Goal: Transaction & Acquisition: Subscribe to service/newsletter

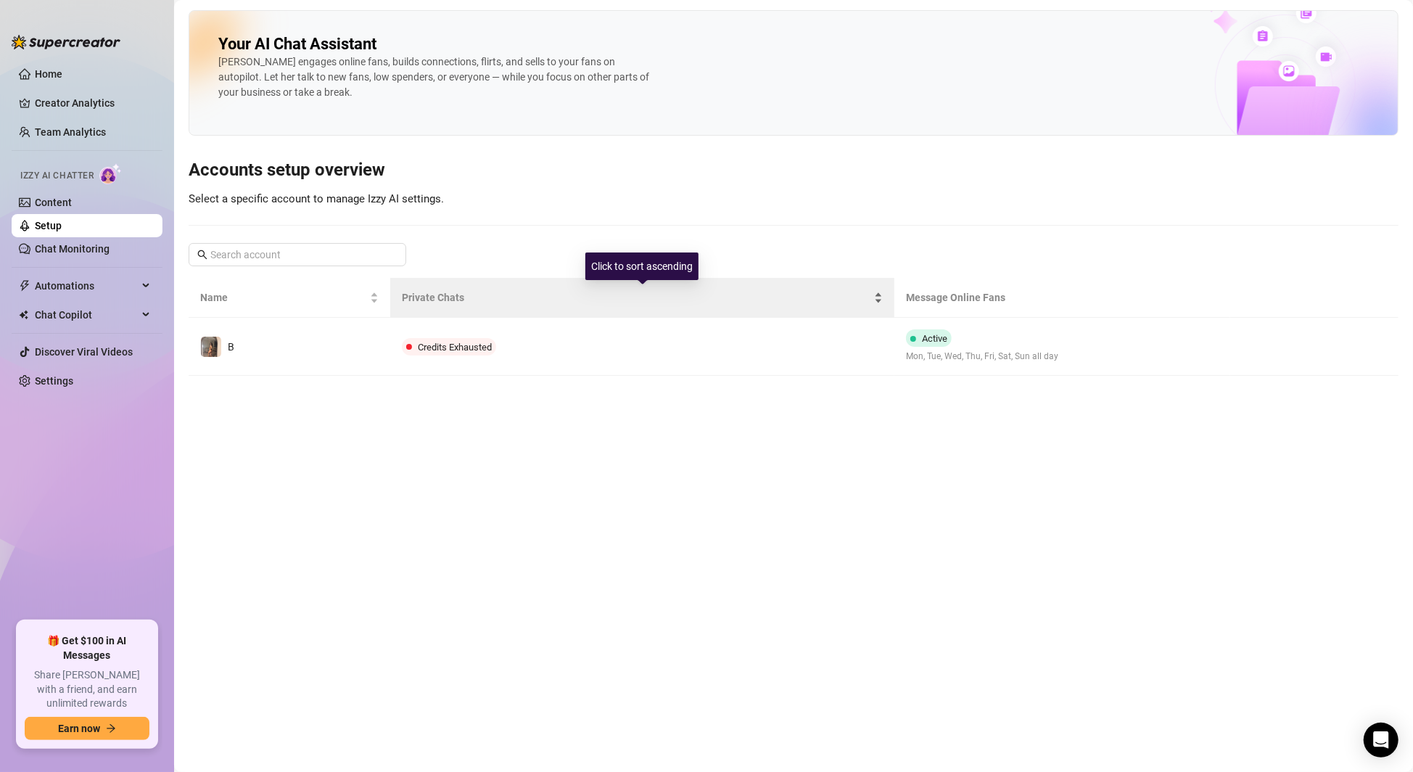
click at [580, 295] on span "Private Chats" at bounding box center [636, 297] width 469 height 16
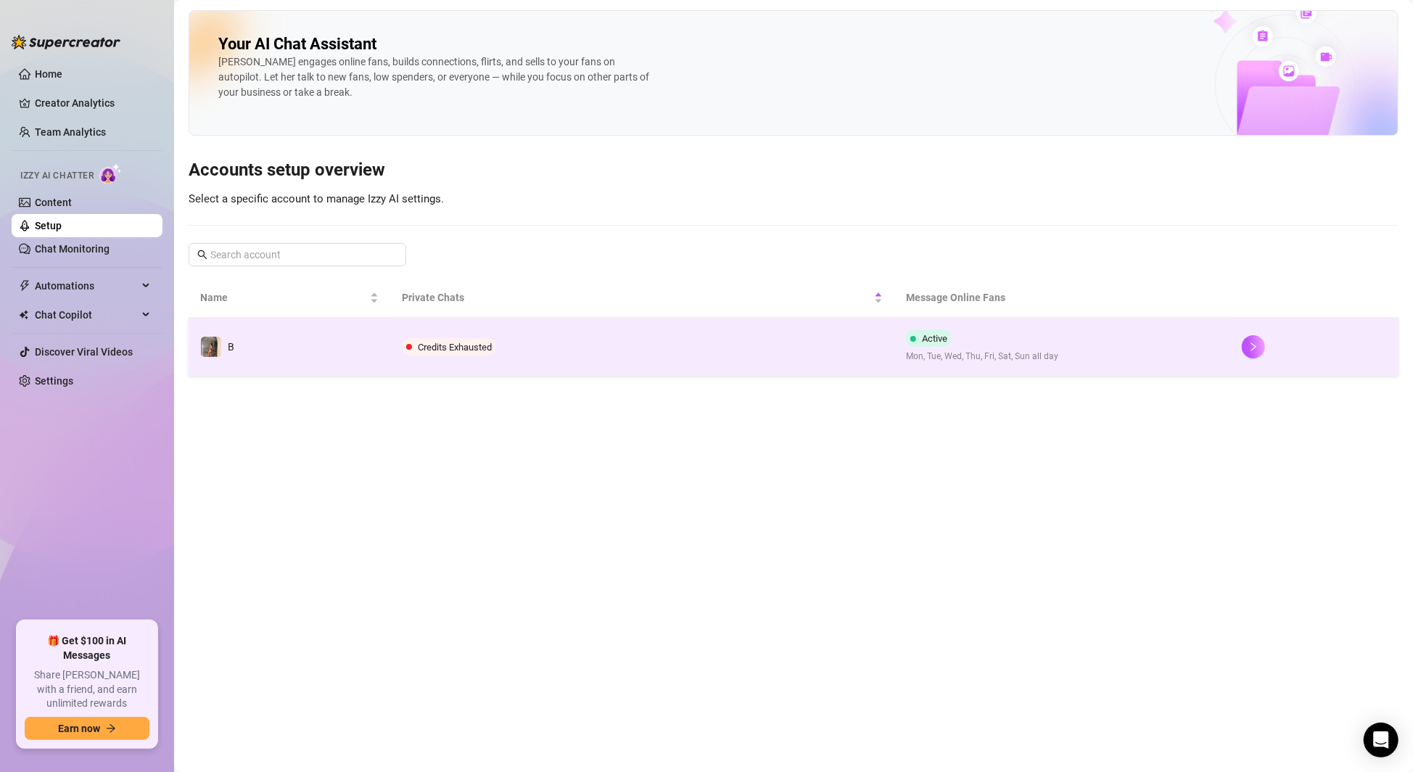
click at [602, 347] on td "Credits Exhausted" at bounding box center [642, 347] width 504 height 58
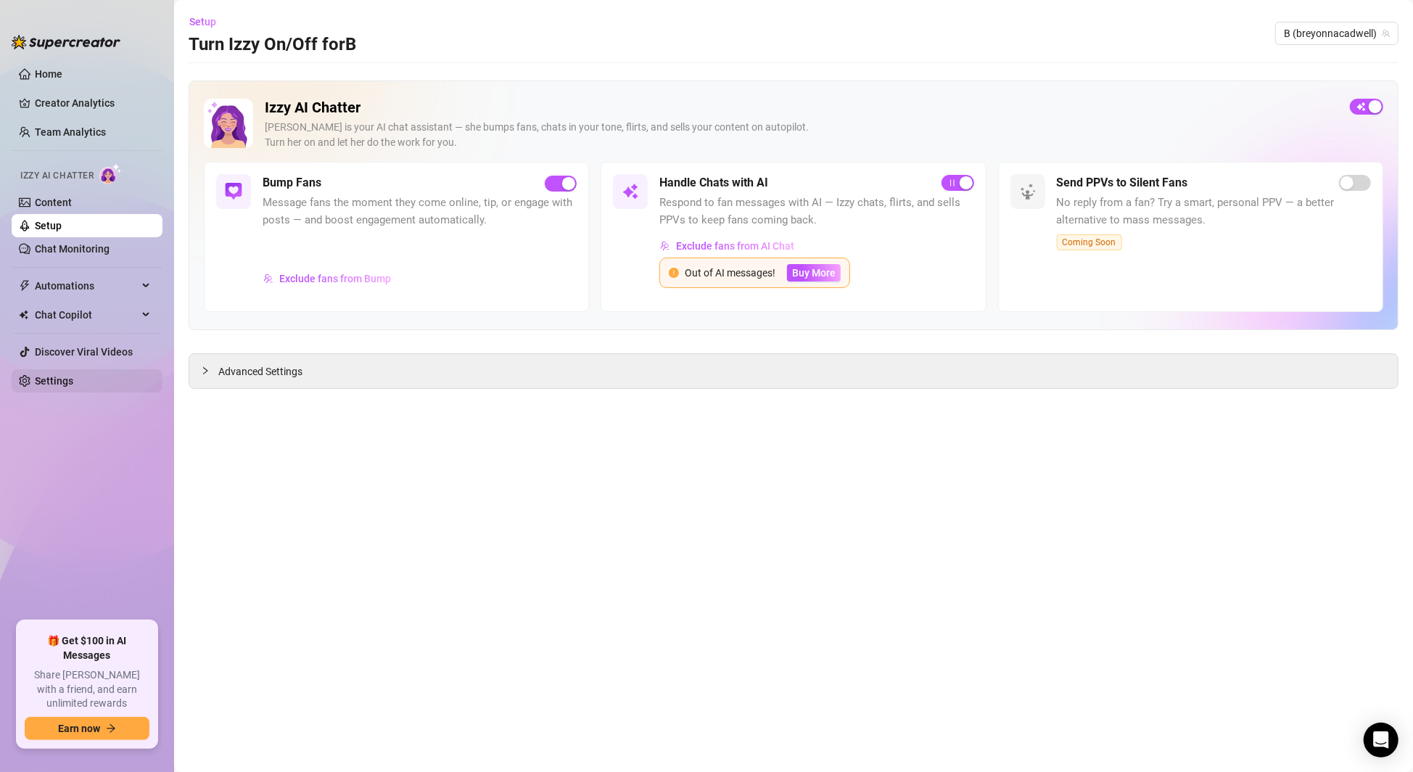
click at [62, 387] on link "Settings" at bounding box center [54, 381] width 38 height 12
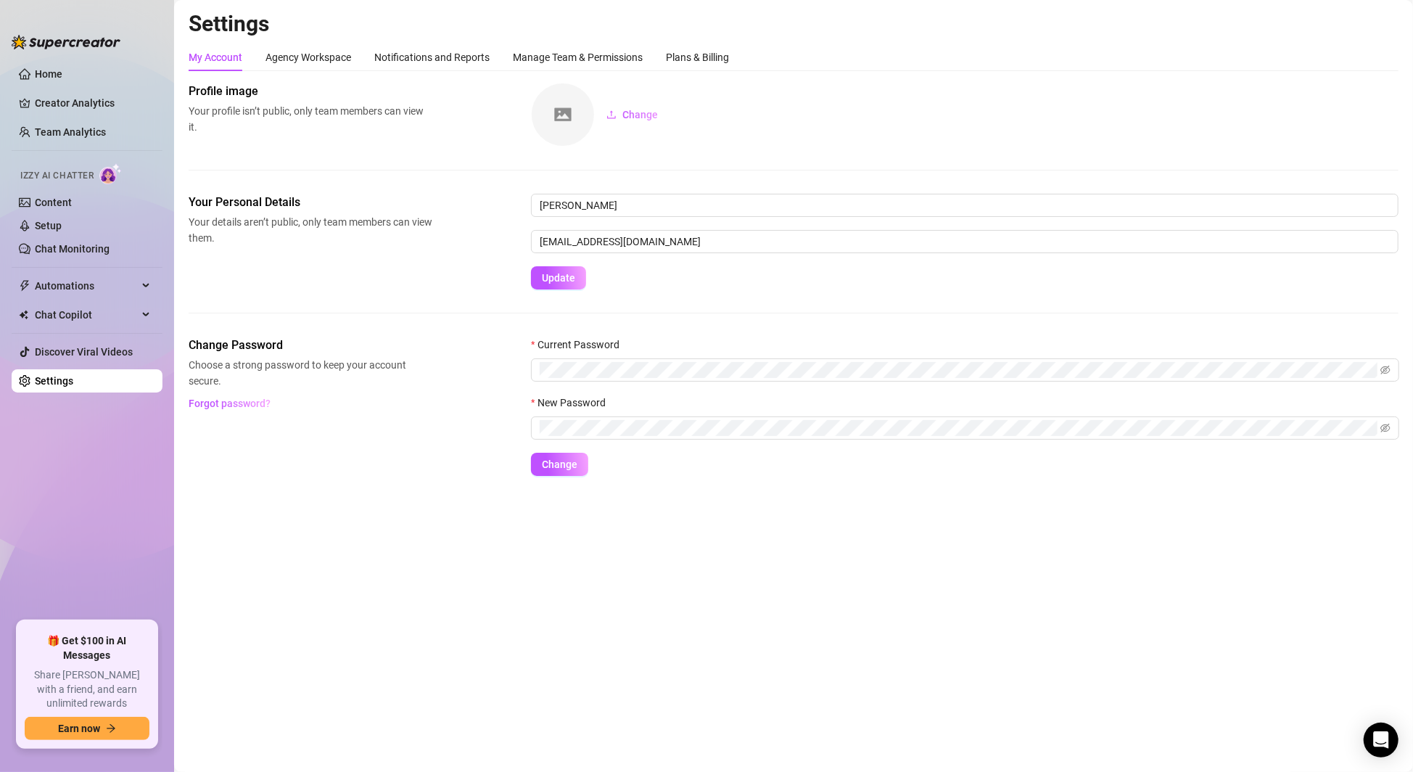
click at [732, 57] on div "My Account Agency Workspace Notifications and Reports Manage Team & Permissions…" at bounding box center [794, 58] width 1210 height 28
click at [733, 59] on div "My Account Agency Workspace Notifications and Reports Manage Team & Permissions…" at bounding box center [794, 58] width 1210 height 28
click at [721, 56] on div "Plans & Billing" at bounding box center [697, 57] width 63 height 16
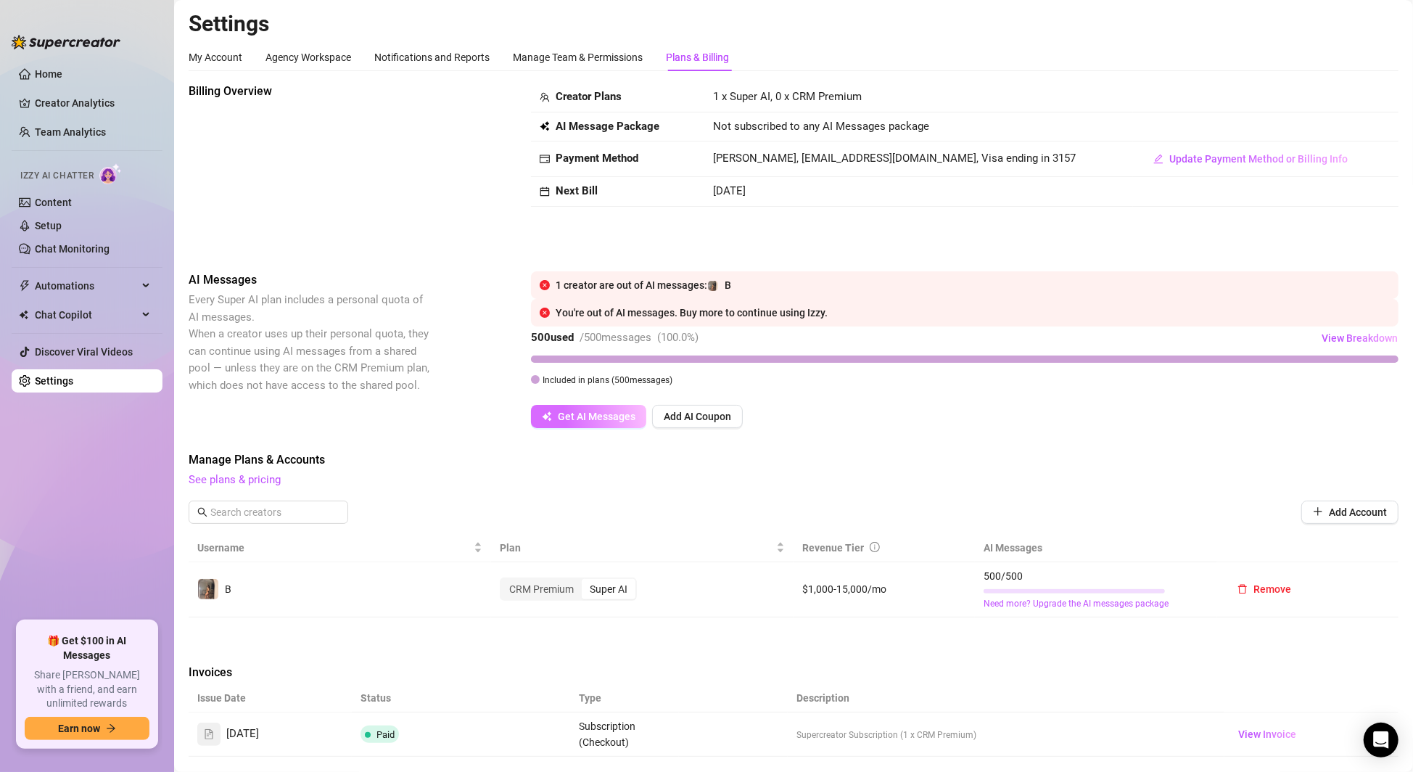
click at [620, 421] on span "Get AI Messages" at bounding box center [597, 417] width 78 height 12
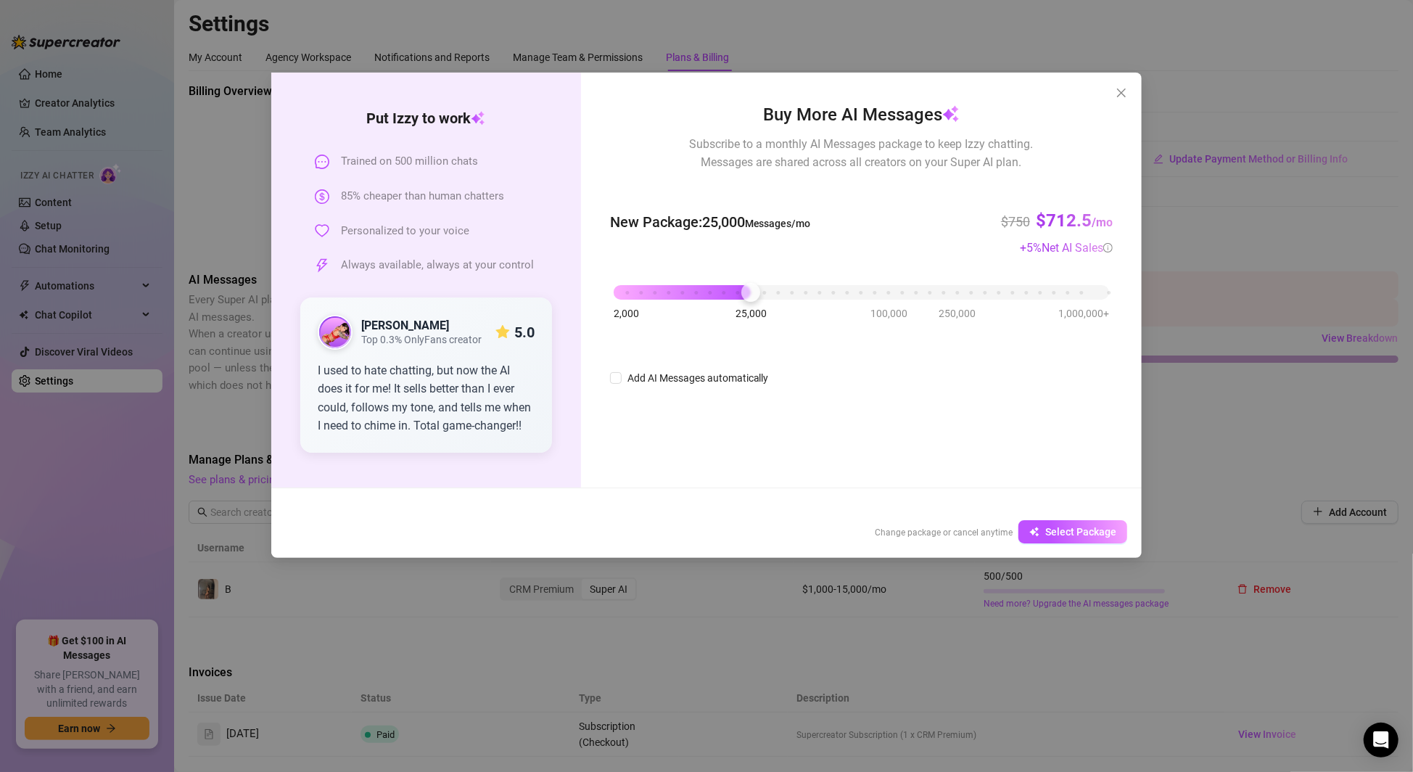
click at [752, 290] on div "2,000 25,000 100,000 250,000 1,000,000+" at bounding box center [862, 286] width 496 height 9
click at [612, 295] on div "2,000 25,000 100,000 250,000 1,000,000+" at bounding box center [861, 293] width 503 height 38
click at [686, 291] on div "2,000 25,000 100,000 250,000 1,000,000+" at bounding box center [862, 286] width 496 height 9
click at [623, 287] on div "2,000 25,000 100,000 250,000 1,000,000+" at bounding box center [862, 283] width 496 height 9
drag, startPoint x: 628, startPoint y: 287, endPoint x: 602, endPoint y: 286, distance: 25.4
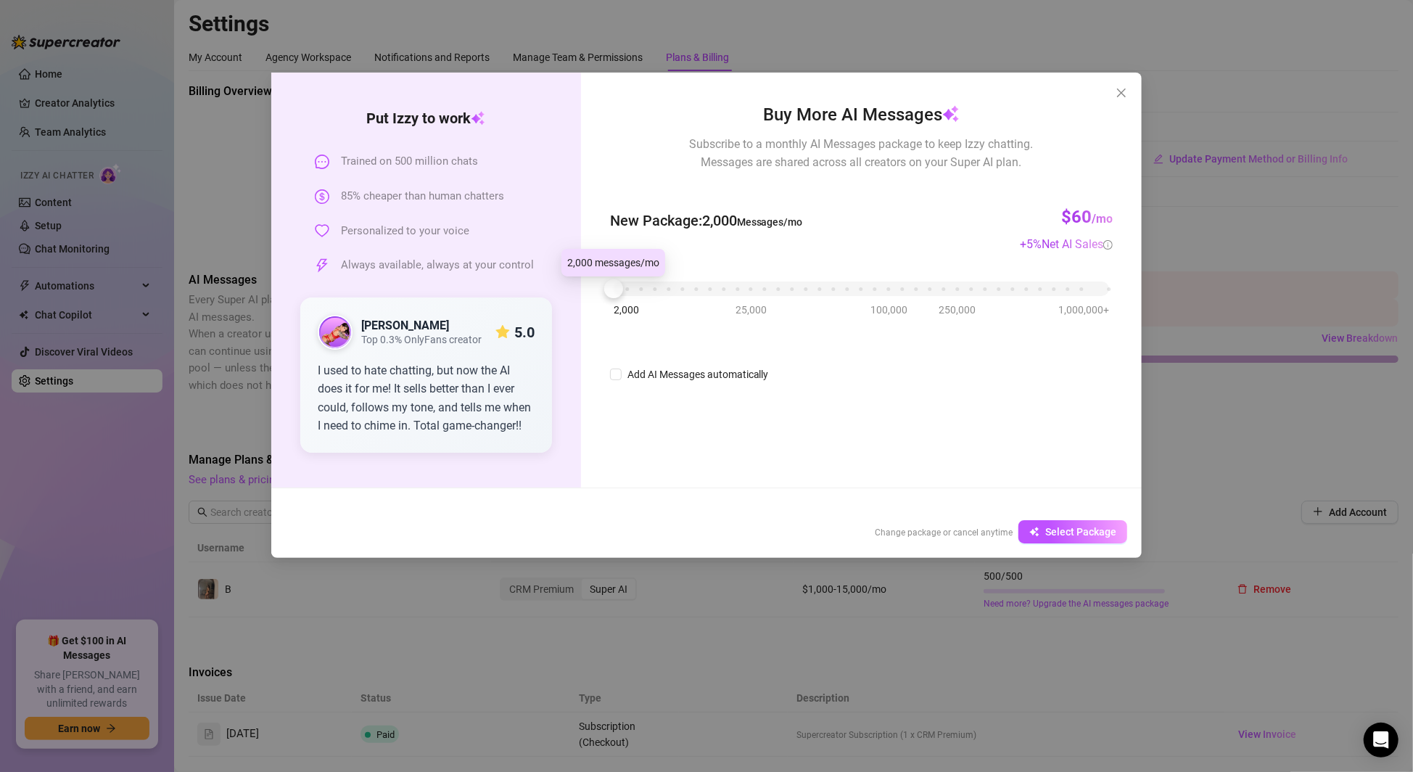
click at [604, 286] on div at bounding box center [613, 288] width 19 height 19
click at [1099, 536] on span "Select Package" at bounding box center [1080, 532] width 71 height 12
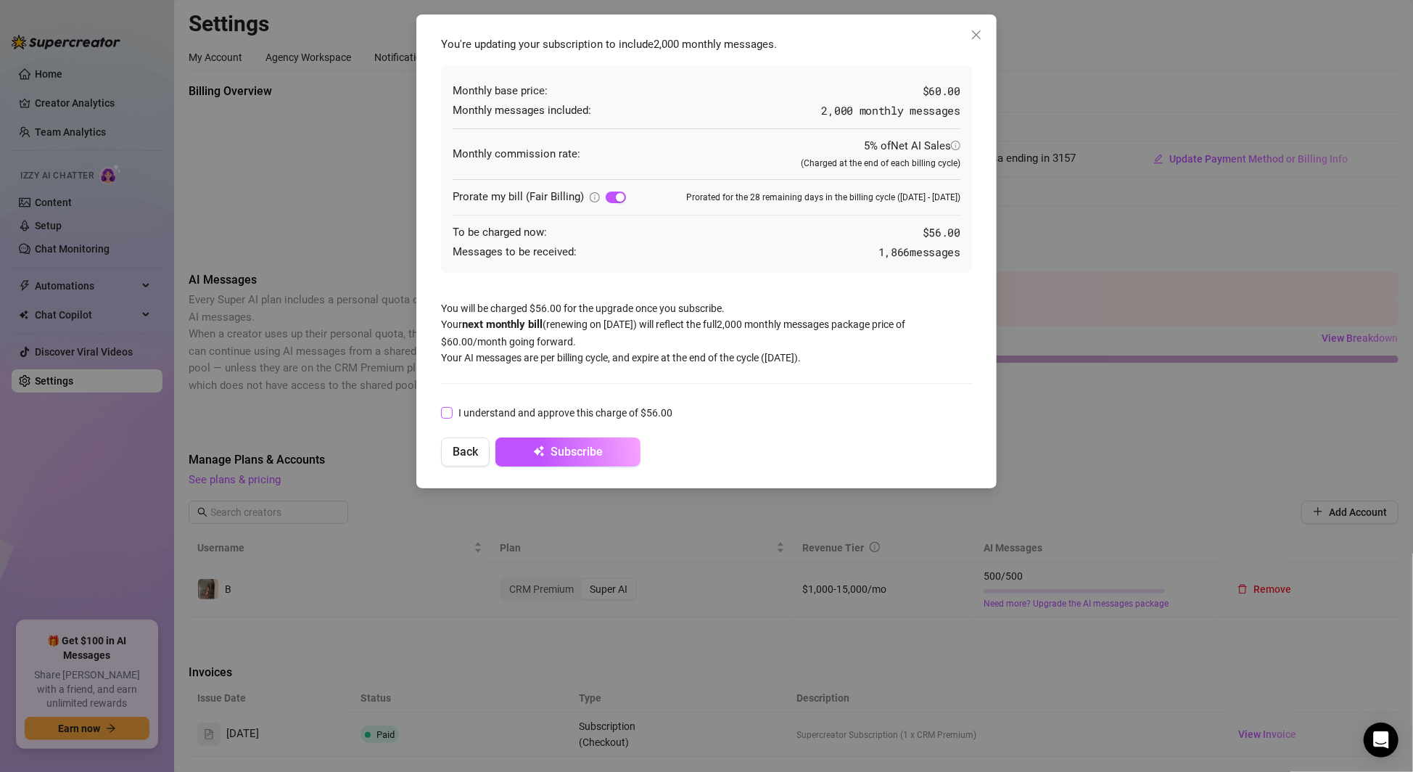
click at [443, 415] on input "I understand and approve this charge of $56.00" at bounding box center [446, 412] width 10 height 10
checkbox input "true"
click at [601, 456] on span "Subscribe" at bounding box center [577, 452] width 52 height 14
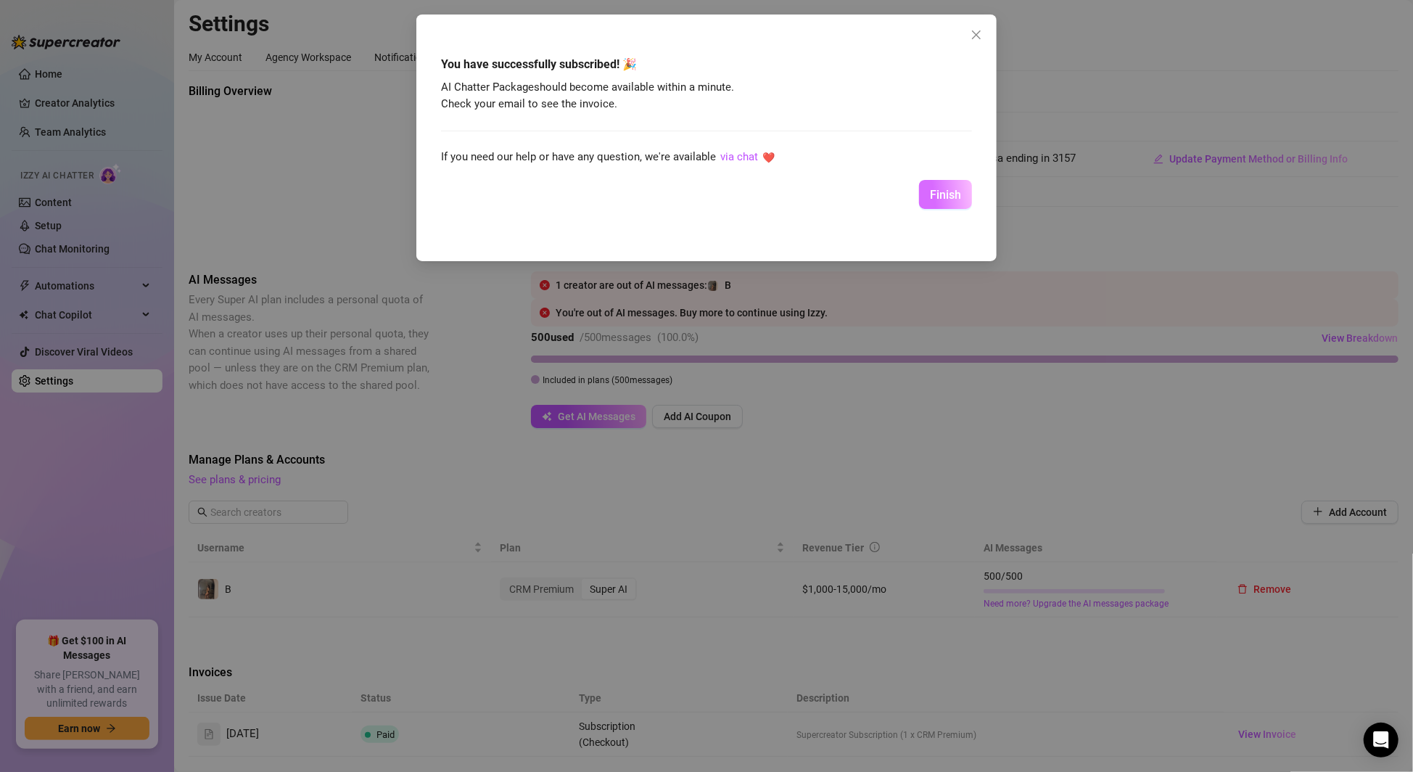
click at [933, 199] on span "Finish" at bounding box center [945, 195] width 31 height 14
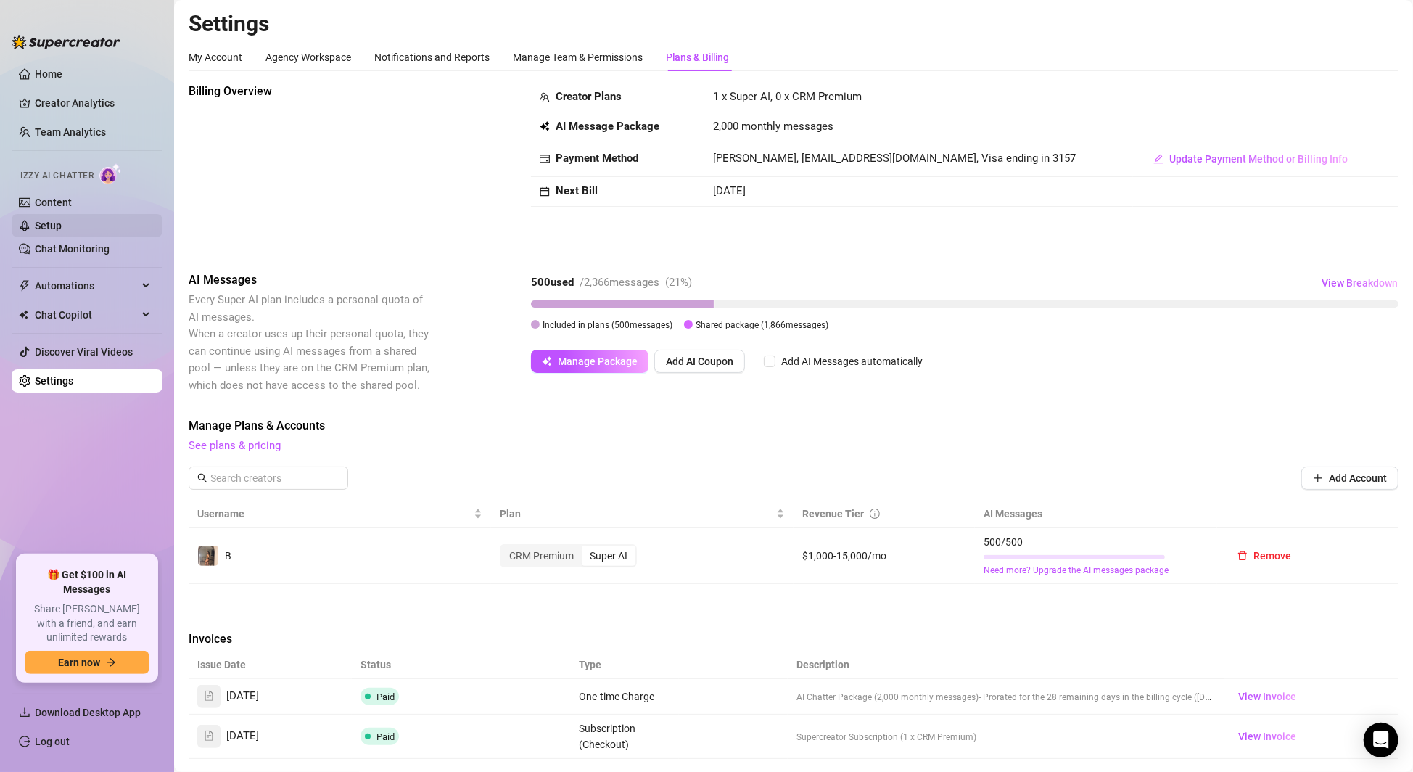
click at [62, 225] on link "Setup" at bounding box center [48, 226] width 27 height 12
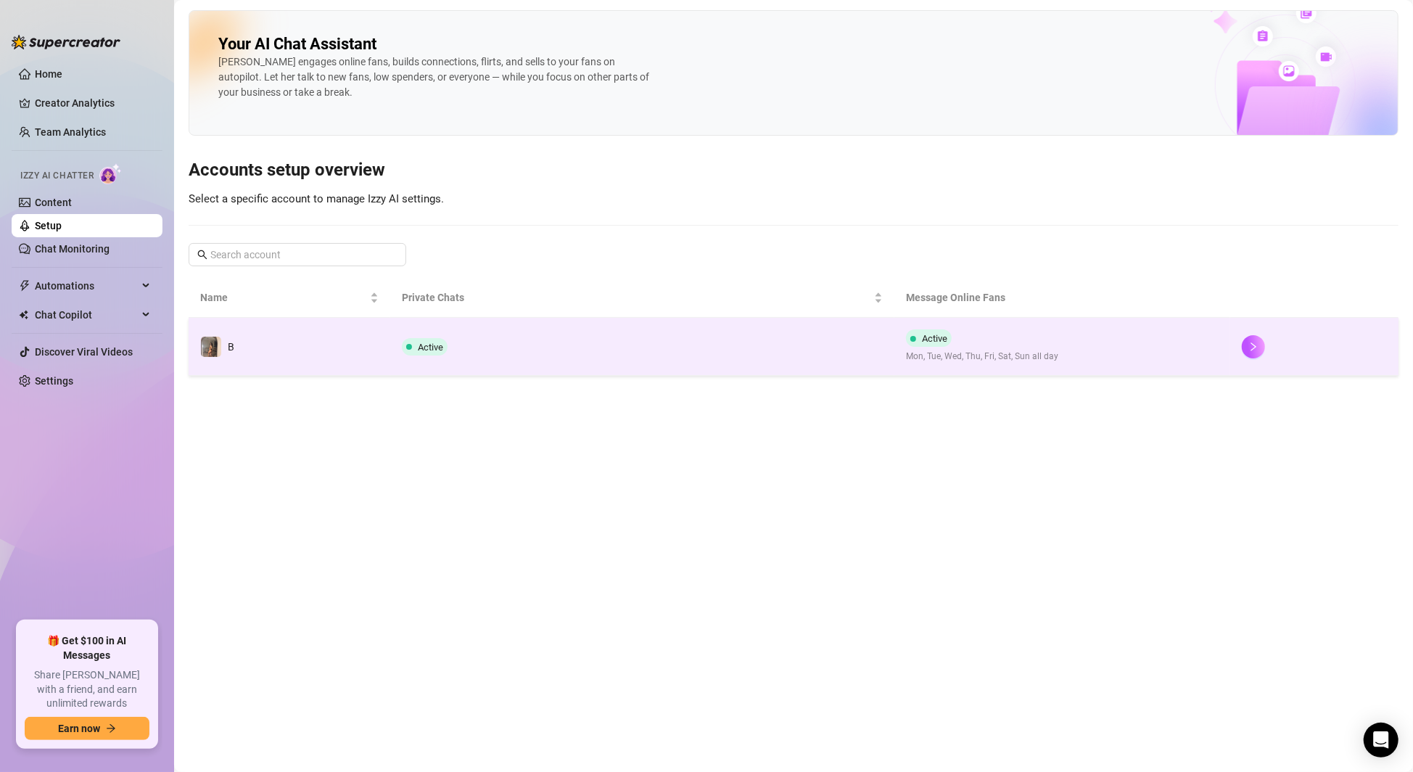
click at [622, 350] on td "Active" at bounding box center [642, 347] width 504 height 58
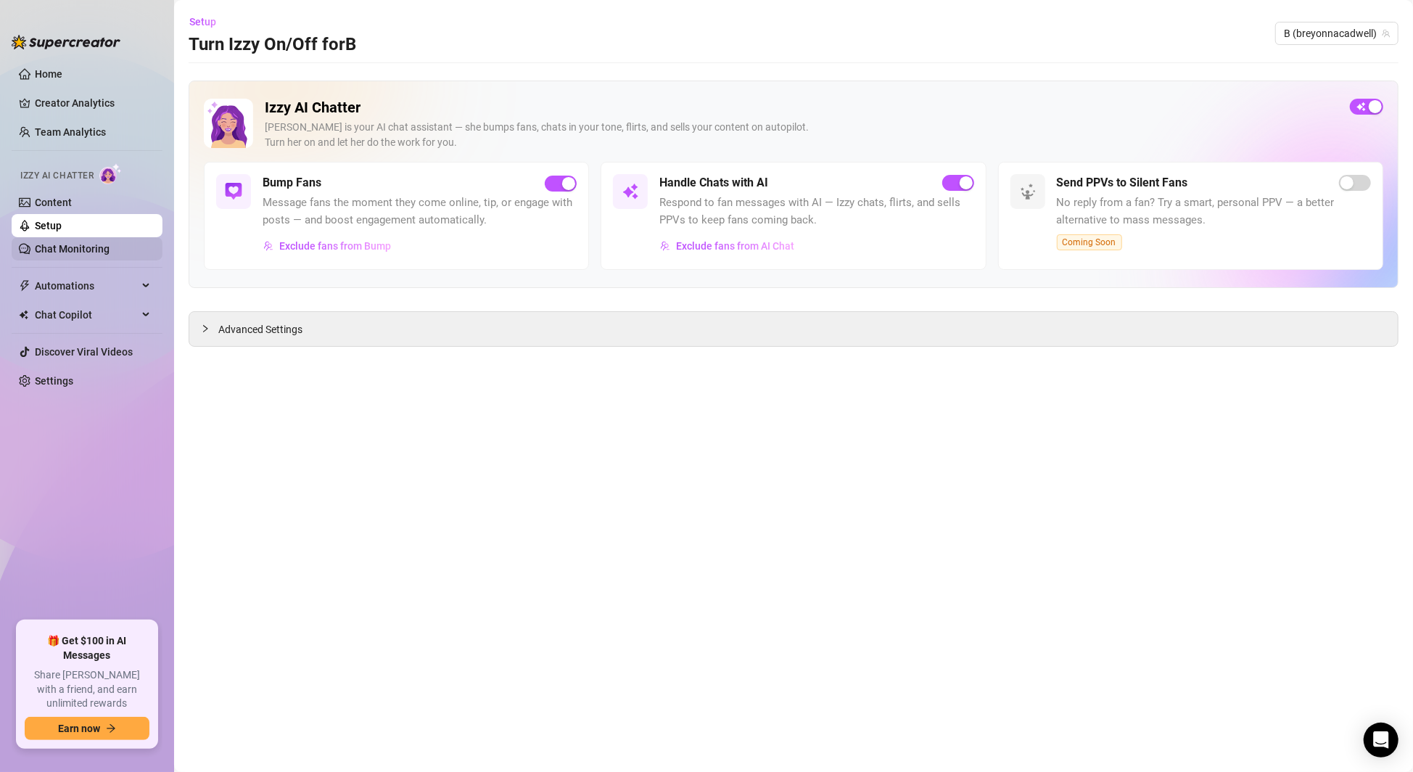
click at [91, 243] on link "Chat Monitoring" at bounding box center [72, 249] width 75 height 12
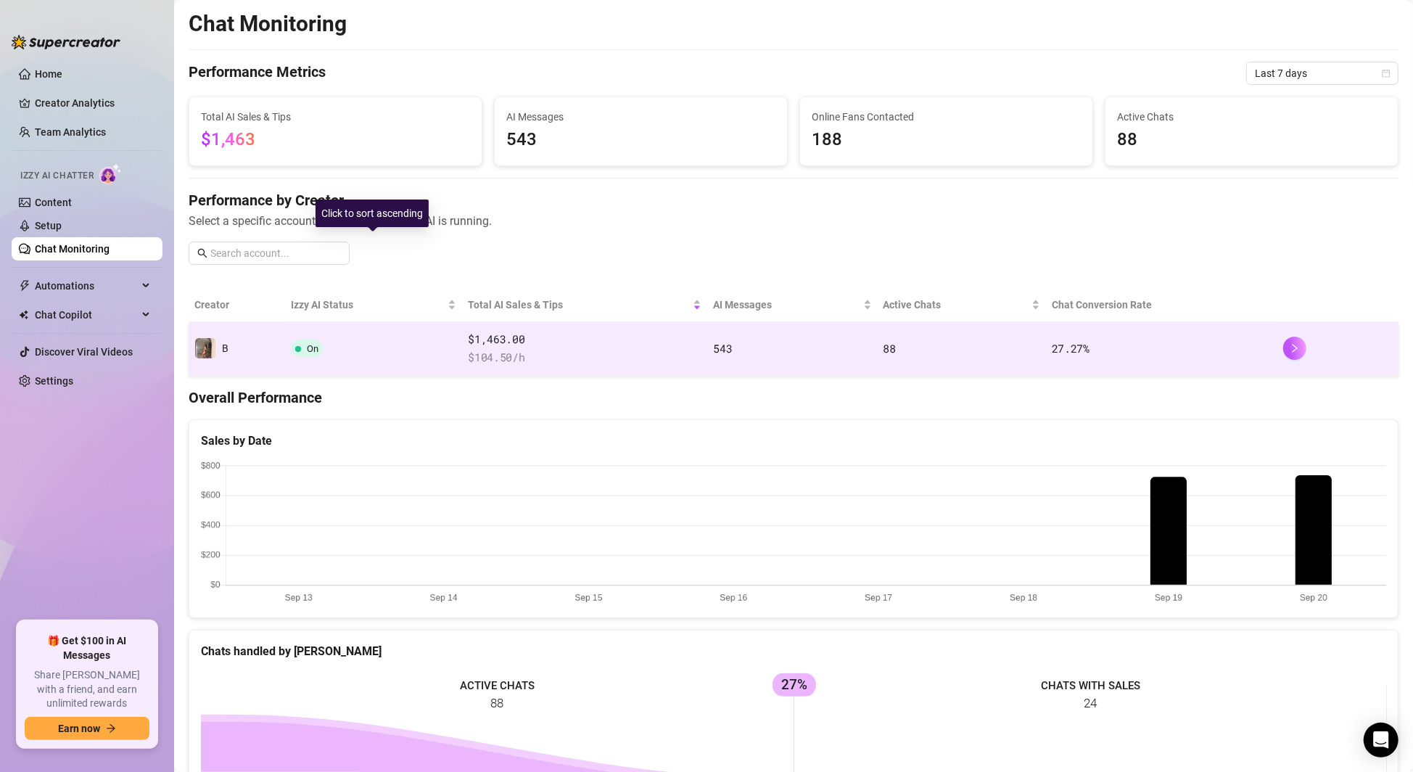
scroll to position [59, 0]
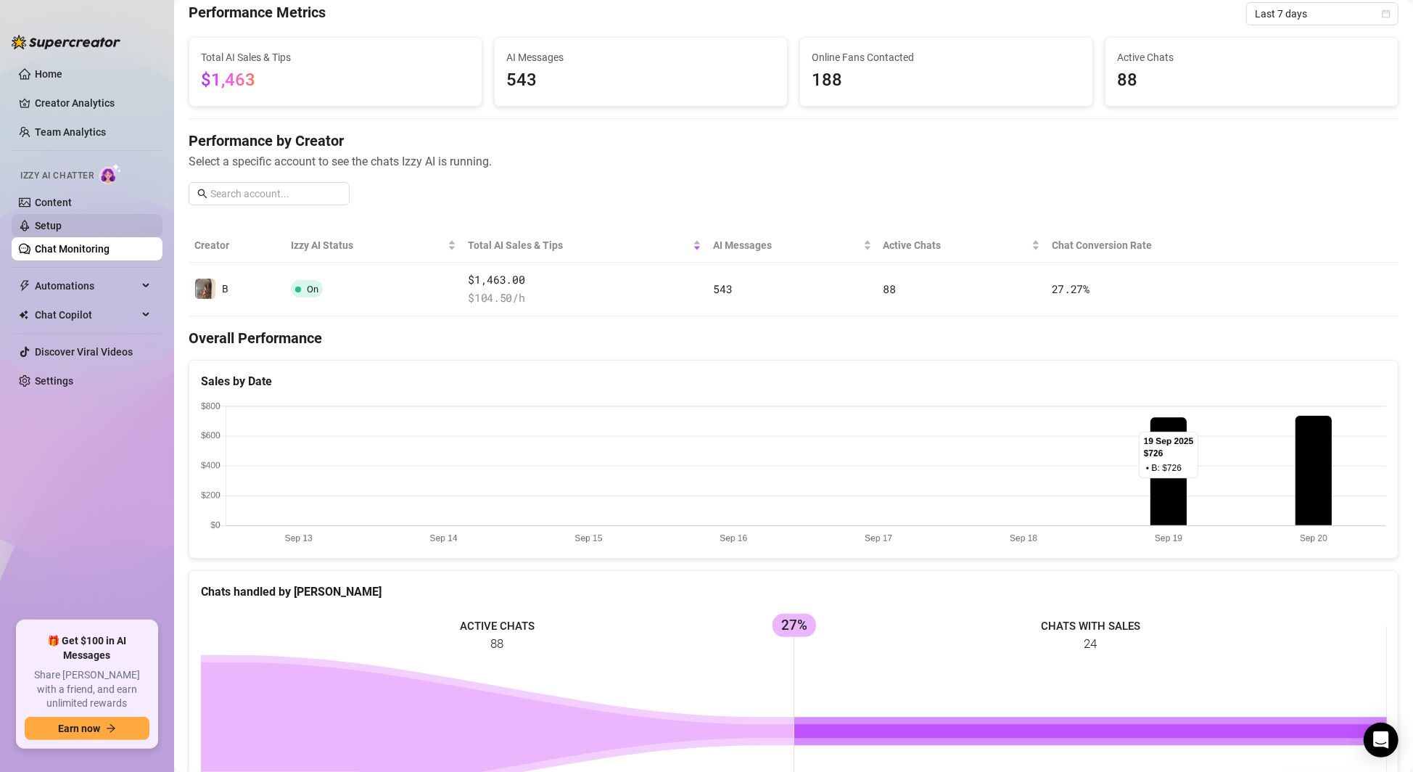
click at [45, 220] on link "Setup" at bounding box center [48, 226] width 27 height 12
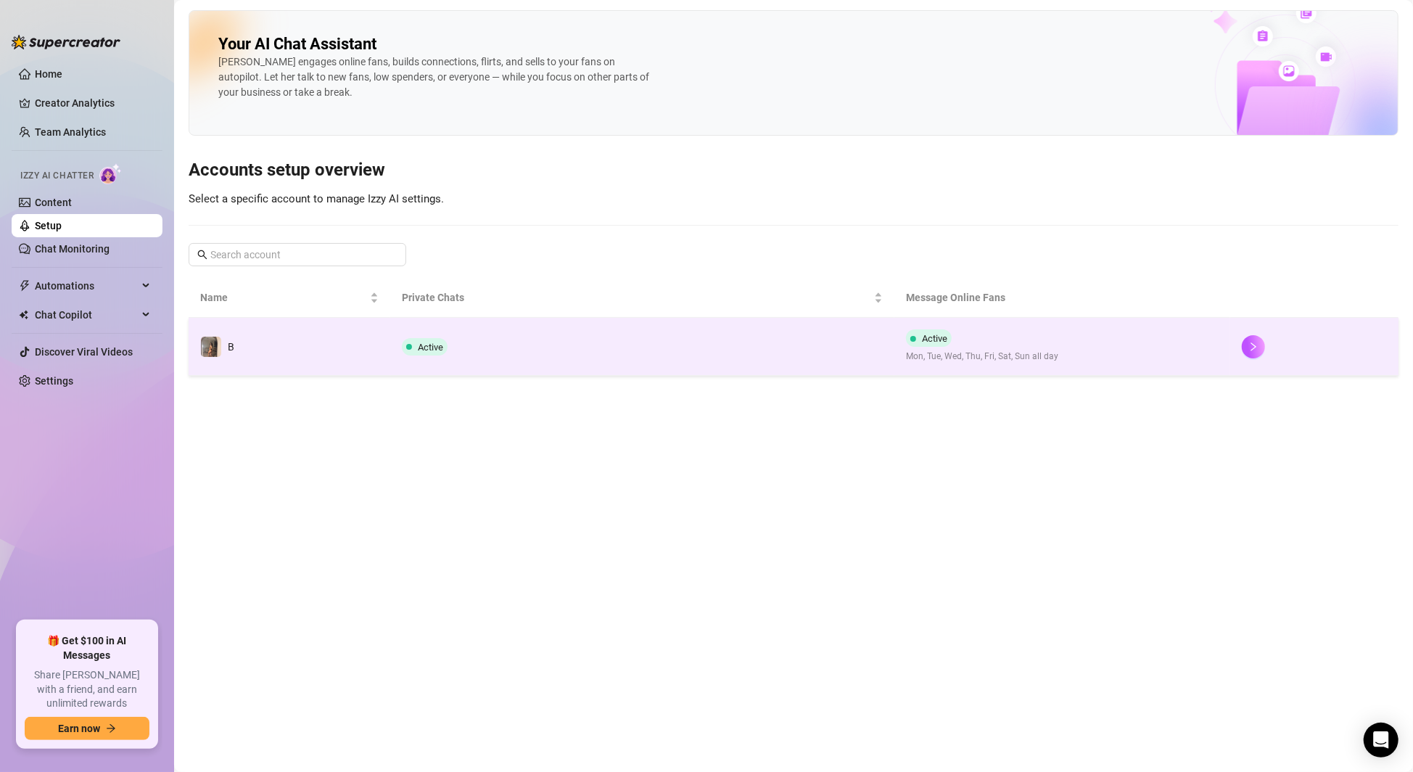
click at [683, 342] on td "Active" at bounding box center [642, 347] width 504 height 58
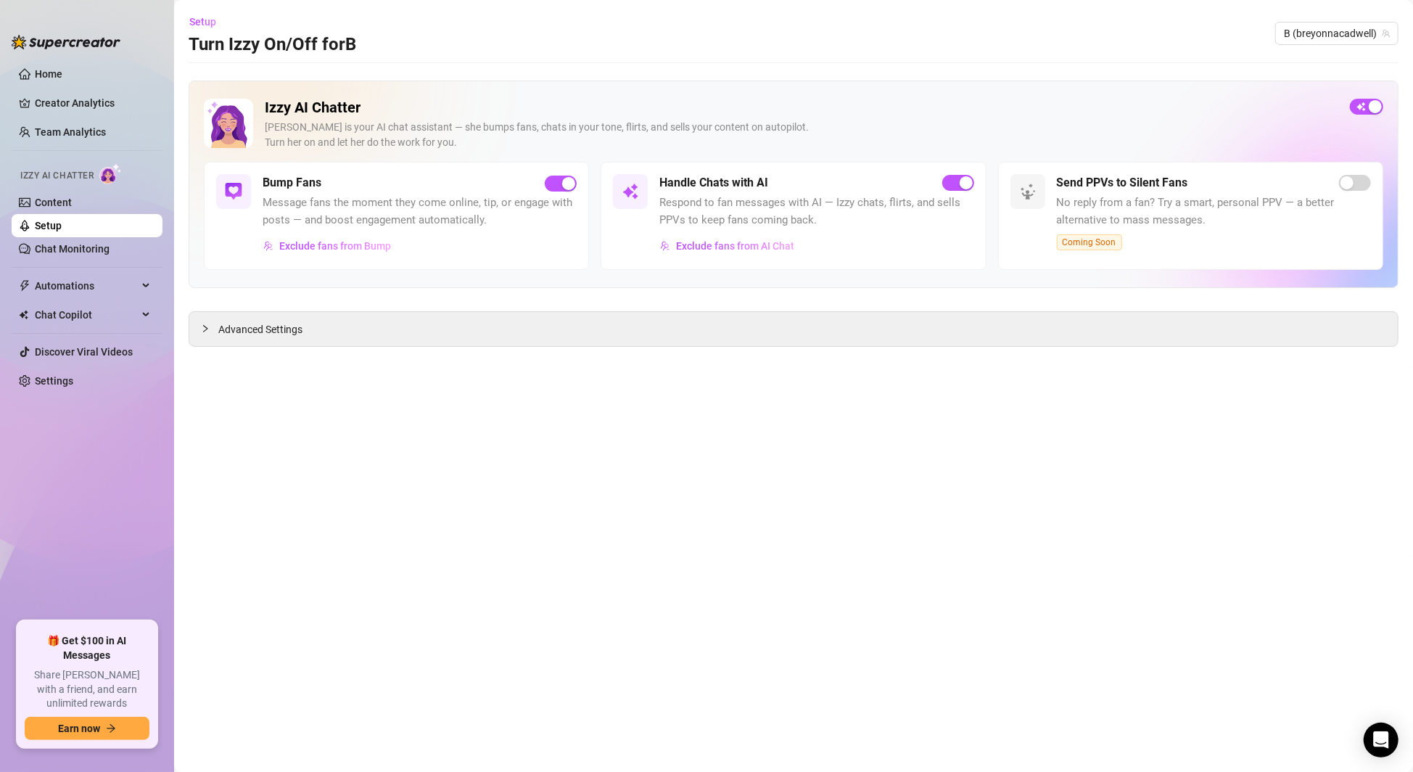
click at [1343, 85] on div "Izzy AI Chatter [PERSON_NAME] is your AI chat assistant — she bumps fans, chats…" at bounding box center [794, 184] width 1210 height 207
click at [1367, 107] on span "button" at bounding box center [1366, 107] width 33 height 16
